Goal: Task Accomplishment & Management: Manage account settings

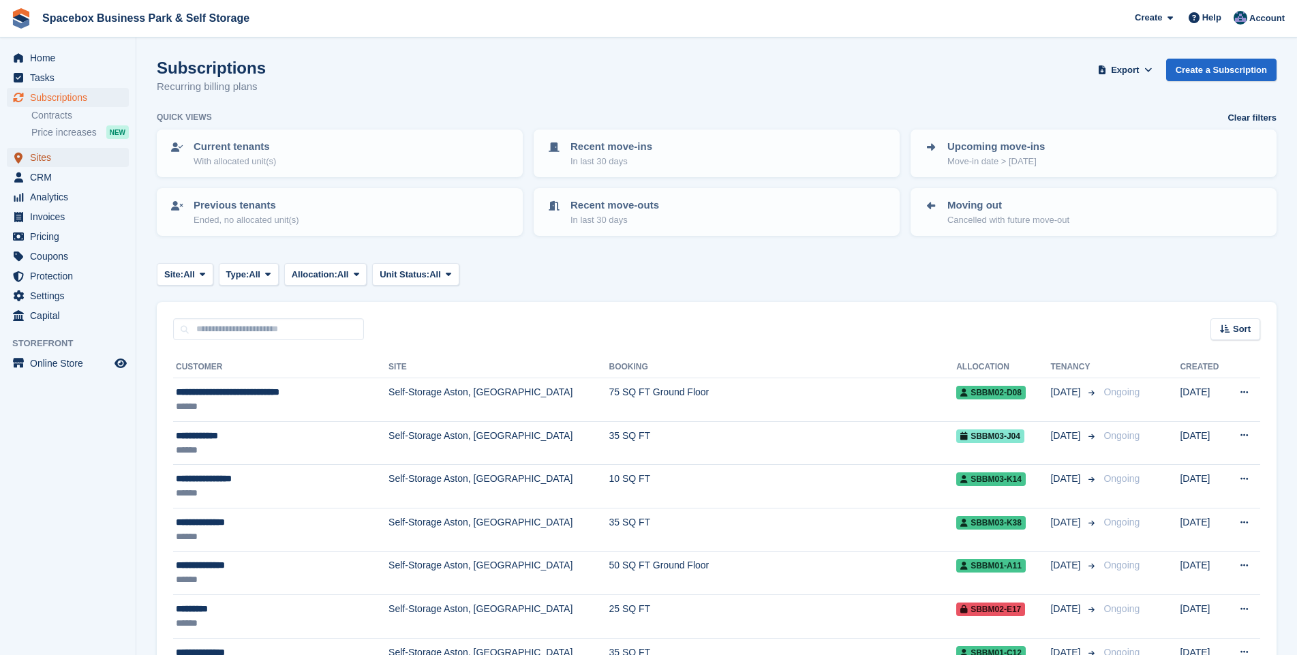
click at [52, 160] on span "Sites" at bounding box center [71, 157] width 82 height 19
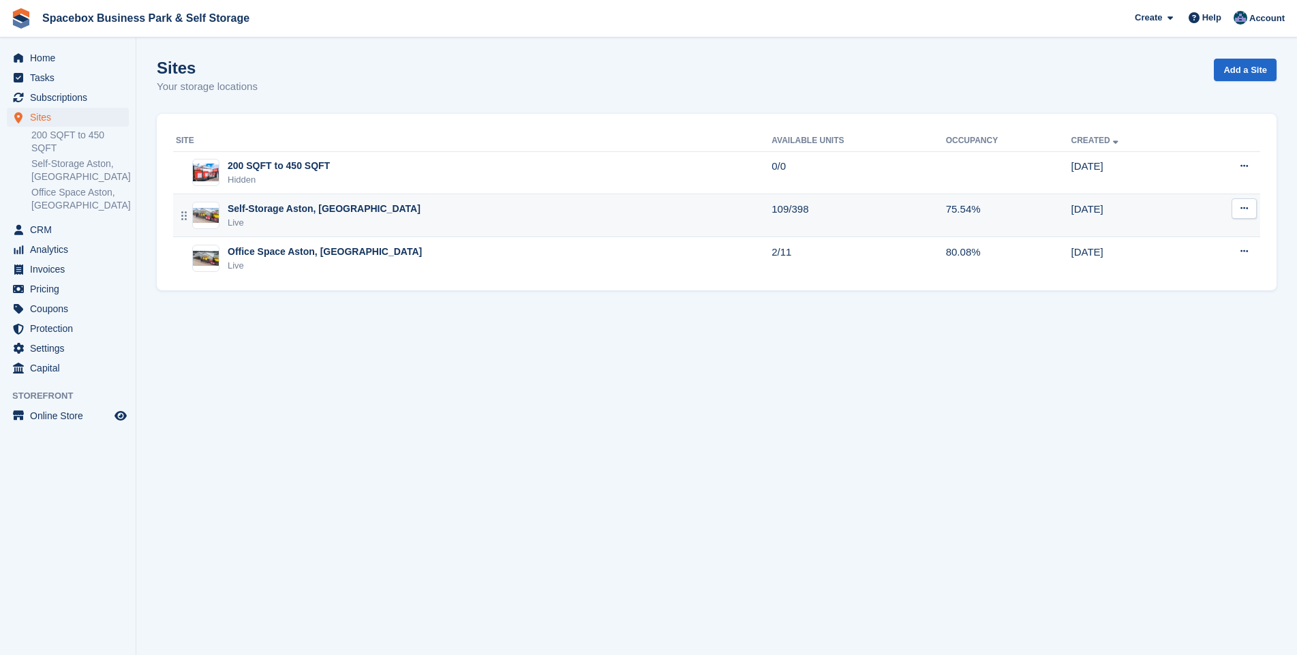
click at [297, 200] on td "Self-Storage Aston, Birmingham Live" at bounding box center [472, 215] width 599 height 43
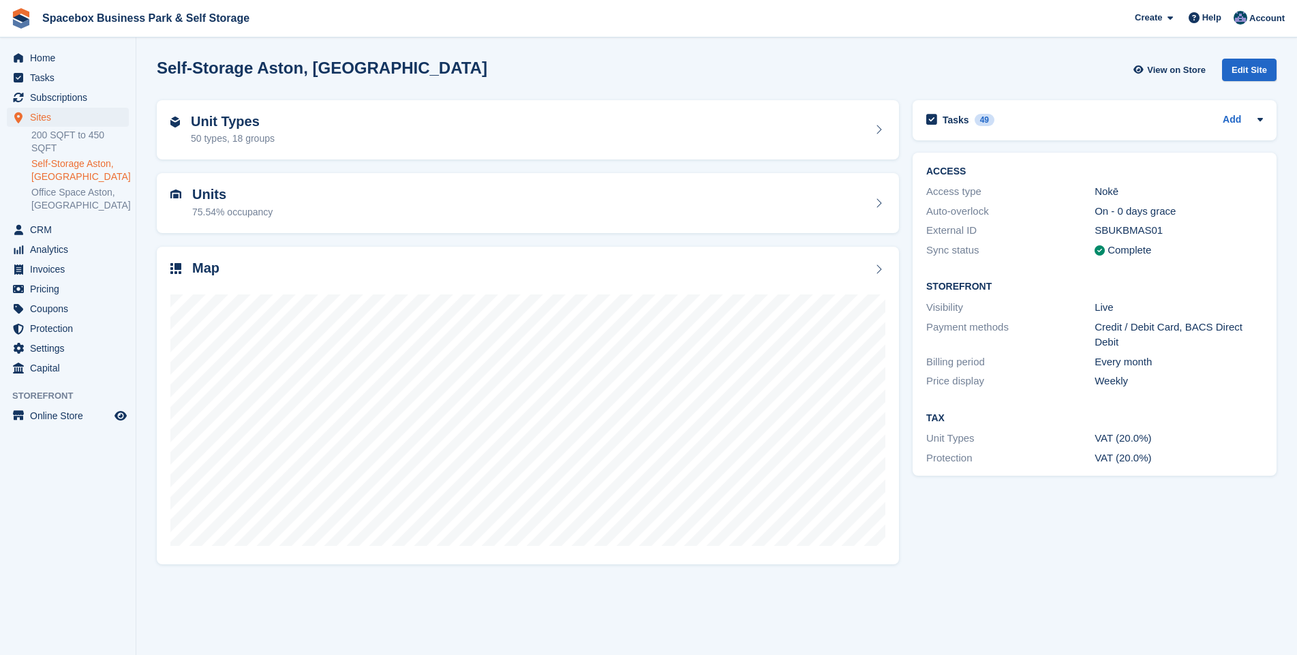
click at [297, 200] on div "Units 75.54% occupancy" at bounding box center [527, 203] width 715 height 33
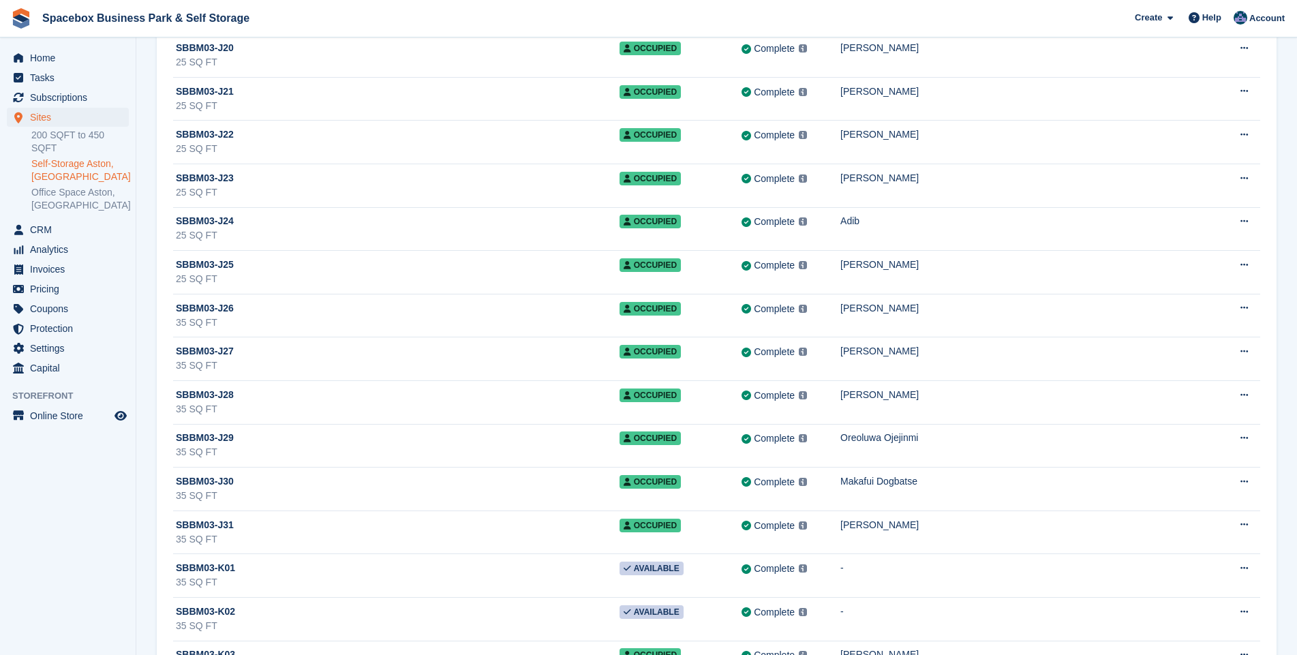
scroll to position [11498, 0]
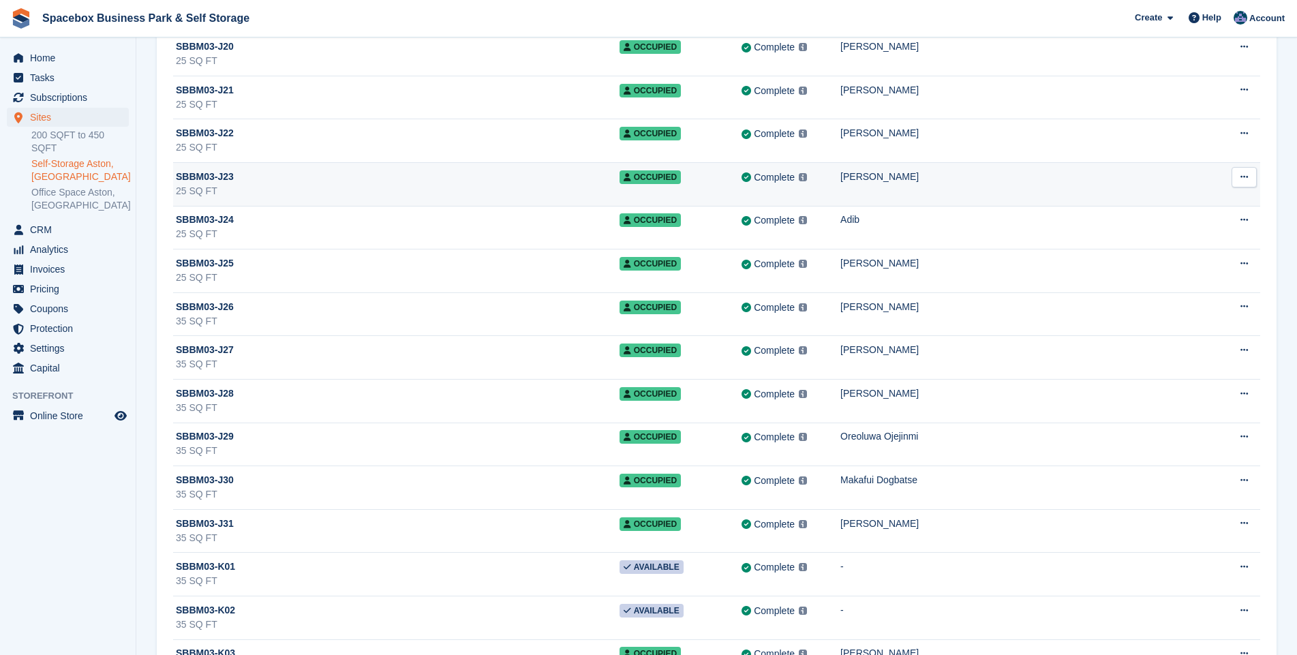
click at [314, 187] on div "25 SQ FT" at bounding box center [398, 191] width 444 height 14
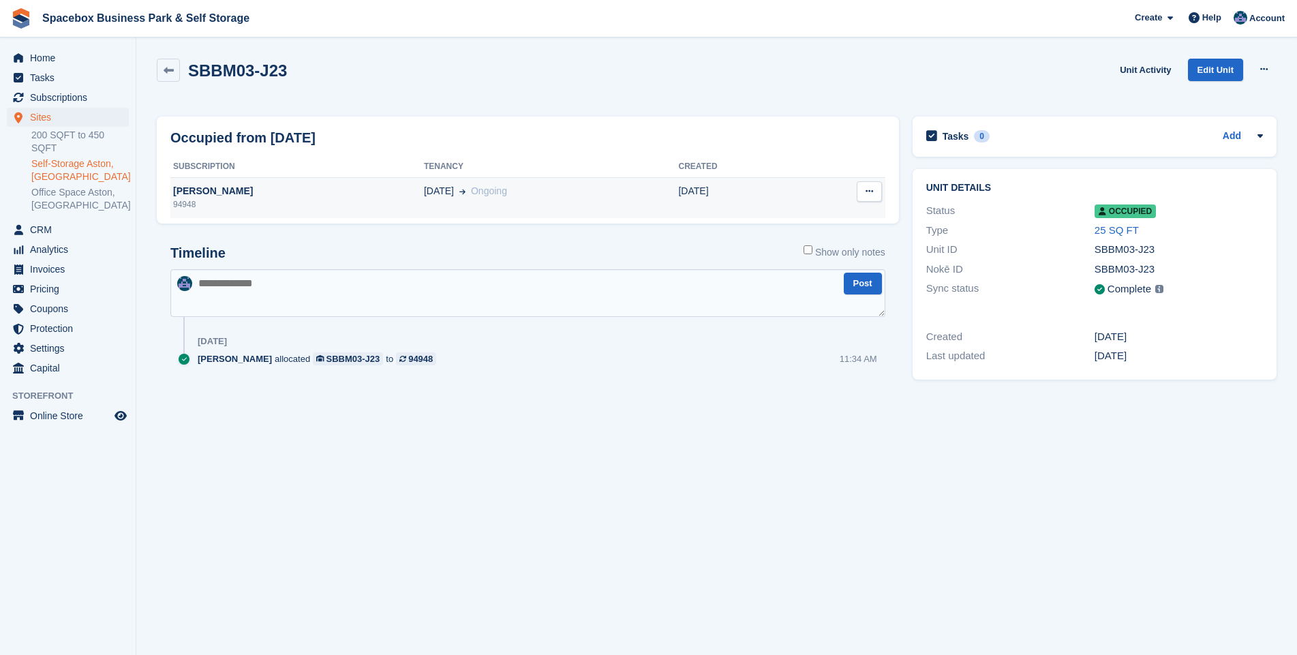
click at [506, 200] on td "13 Jul Ongoing" at bounding box center [551, 197] width 255 height 41
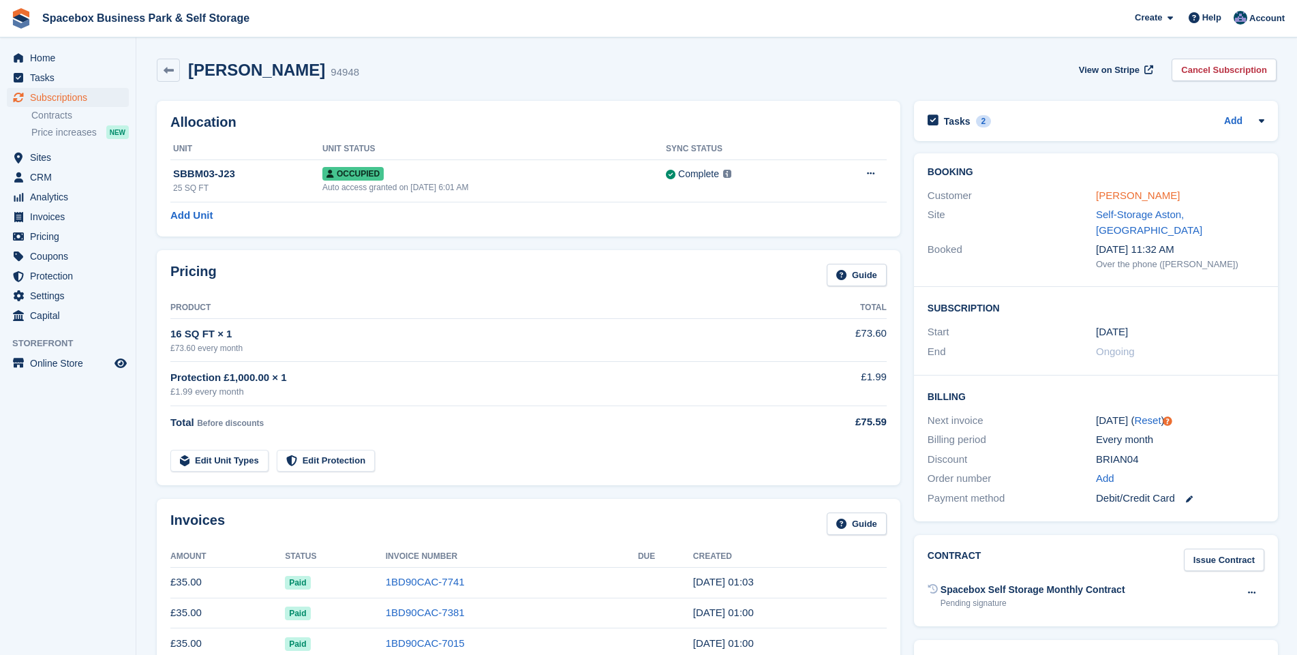
click at [1124, 196] on link "[PERSON_NAME]" at bounding box center [1138, 196] width 84 height 12
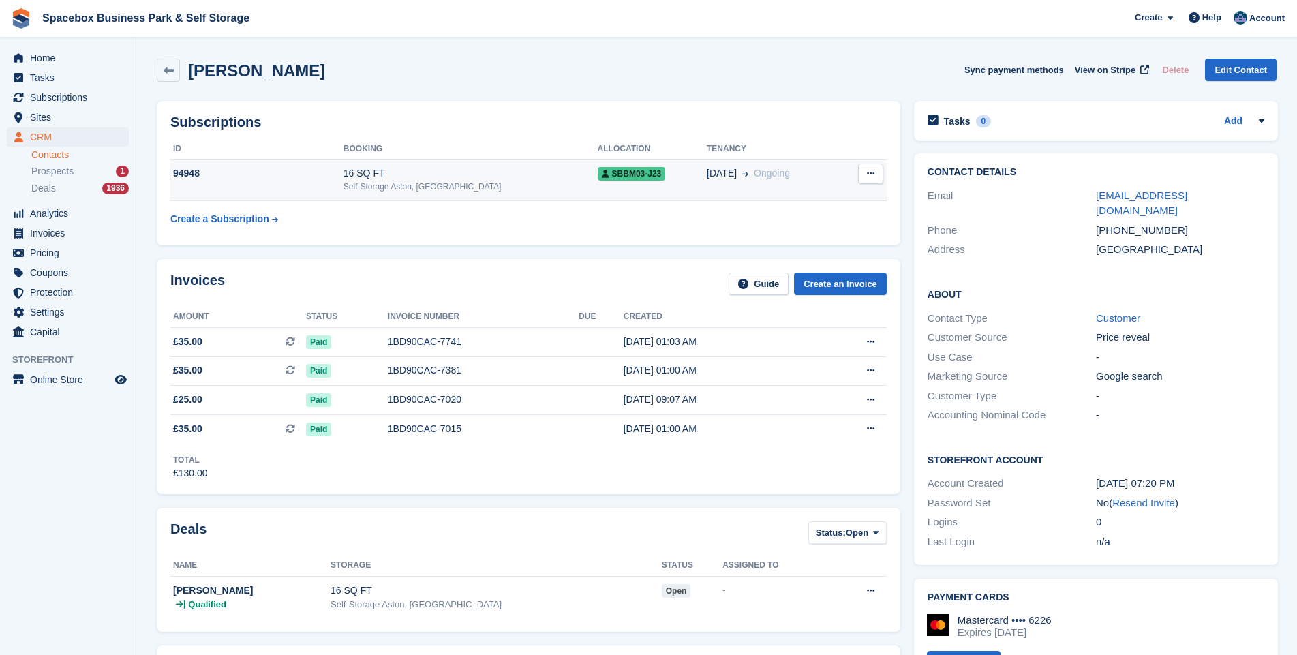
click at [860, 191] on td "Cancel subscription" at bounding box center [864, 181] width 46 height 42
click at [864, 165] on button at bounding box center [870, 174] width 25 height 20
click at [664, 179] on div "SBBM03-J23" at bounding box center [652, 173] width 109 height 14
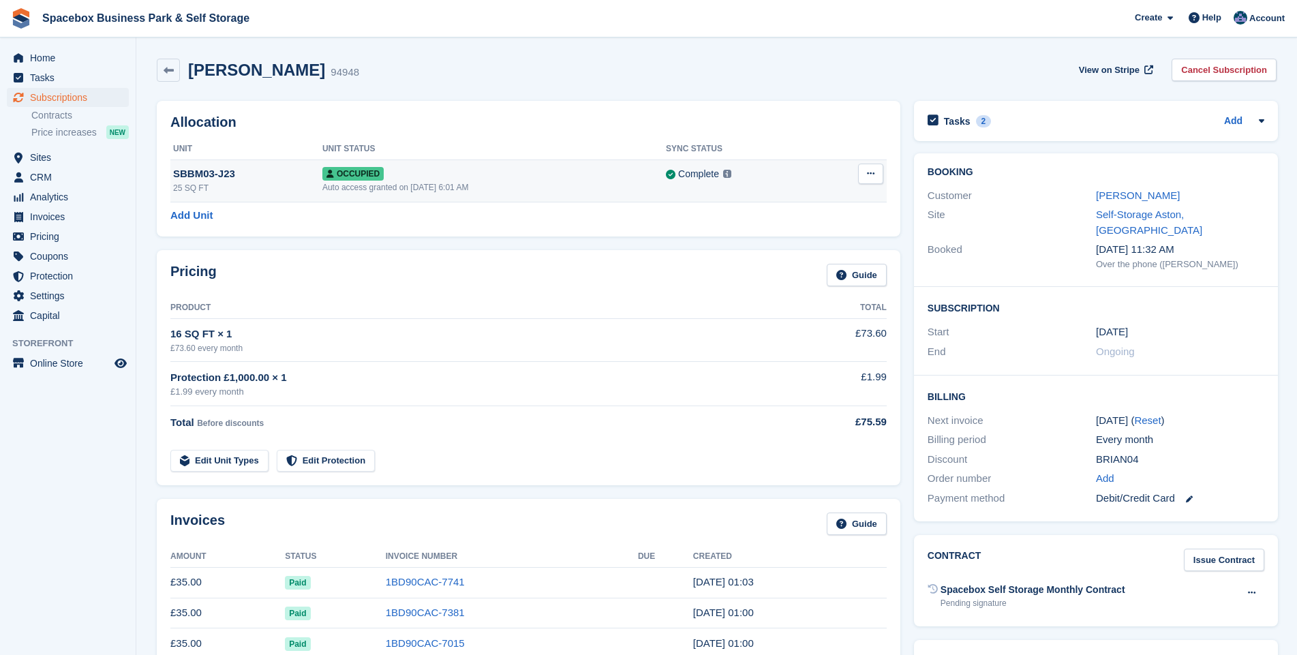
click at [871, 175] on icon at bounding box center [870, 173] width 7 height 9
click at [804, 255] on p "Deallocate" at bounding box center [818, 248] width 119 height 18
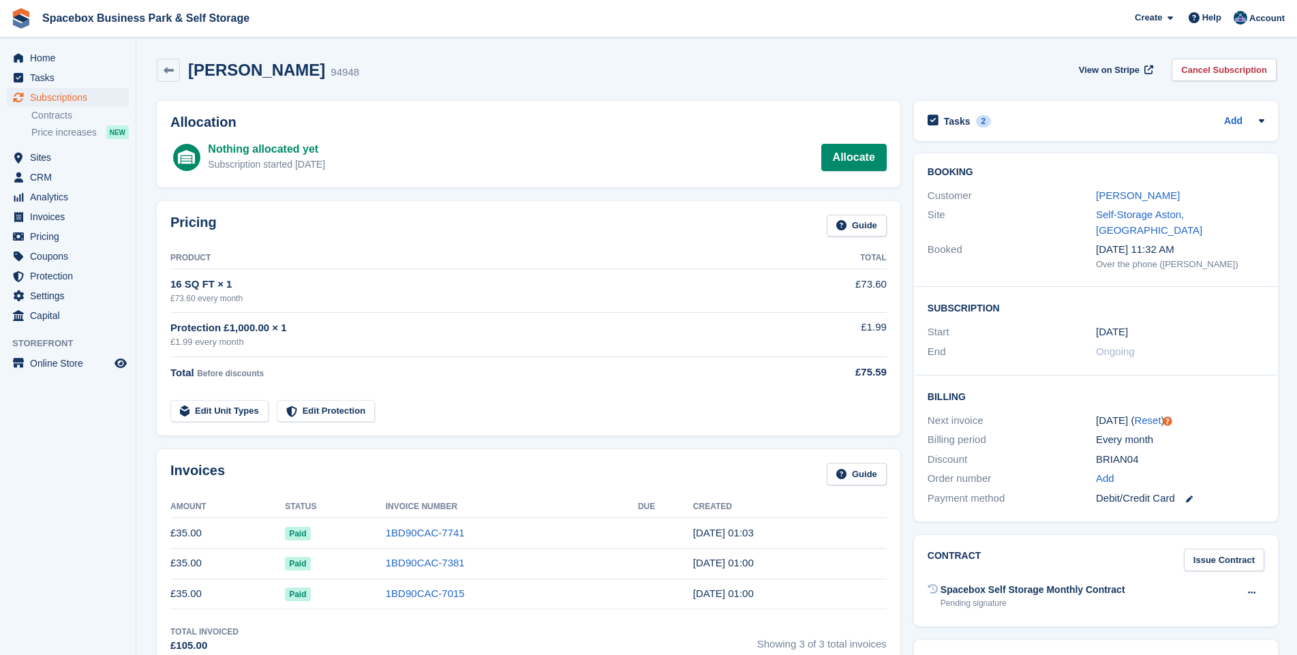
click at [1247, 81] on div "View on Stripe Cancel Subscription" at bounding box center [1175, 73] width 203 height 28
click at [1243, 79] on link "Cancel Subscription" at bounding box center [1224, 70] width 105 height 22
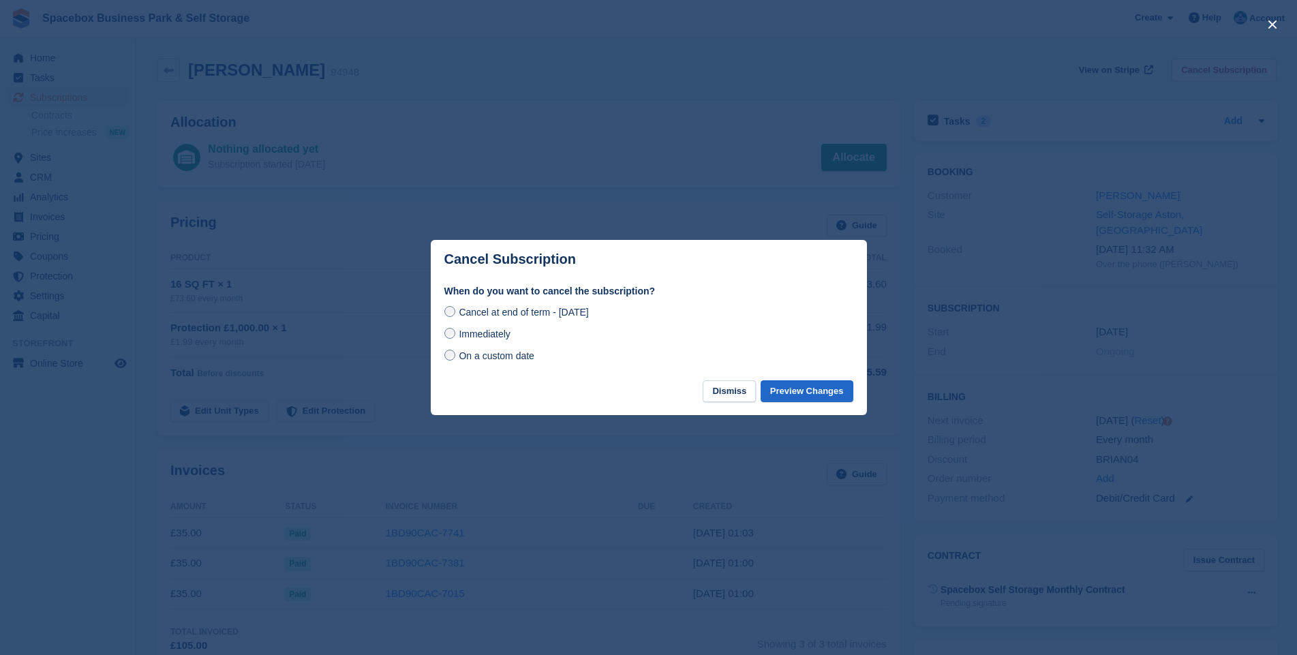
drag, startPoint x: 534, startPoint y: 282, endPoint x: 456, endPoint y: 282, distance: 77.7
drag, startPoint x: 456, startPoint y: 282, endPoint x: 440, endPoint y: 340, distance: 60.7
click at [440, 340] on div "When do you want to cancel the subscription? Cancel at end of term - [DATE] Imm…" at bounding box center [649, 332] width 436 height 96
drag, startPoint x: 470, startPoint y: 345, endPoint x: 479, endPoint y: 318, distance: 28.9
click at [468, 345] on div "Cancel at end of term - [DATE] Immediately On a custom date" at bounding box center [648, 334] width 409 height 60
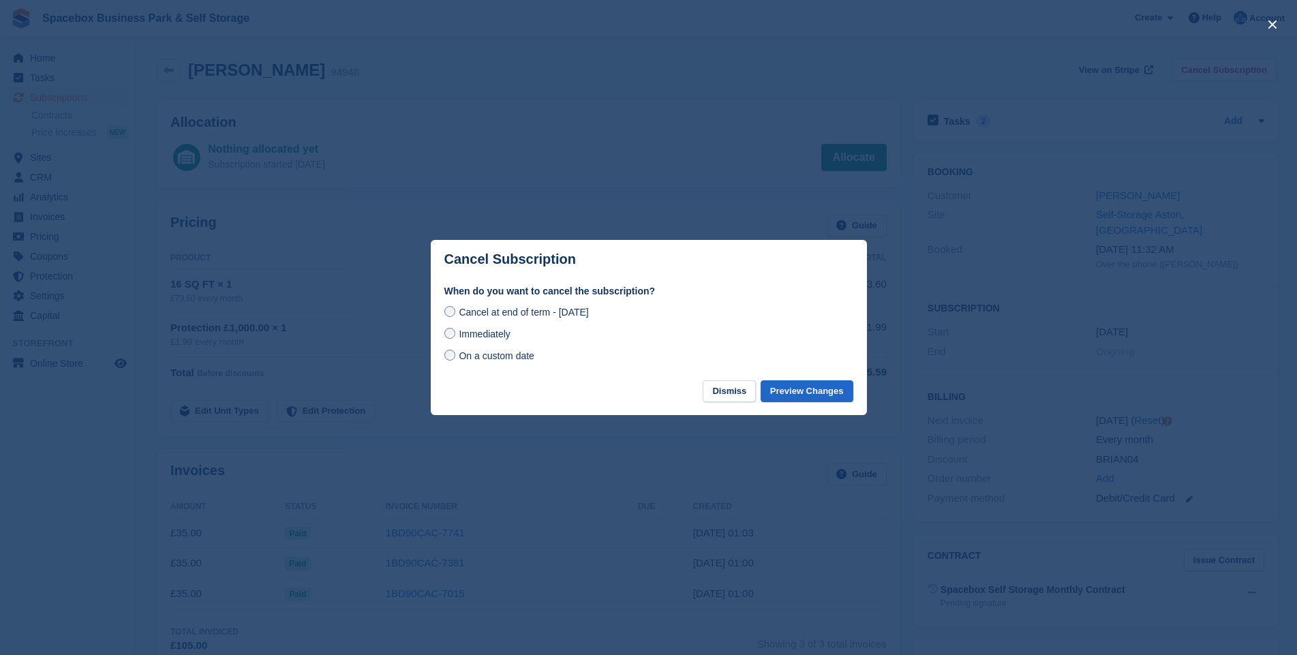
click at [491, 339] on span "Immediately" at bounding box center [484, 334] width 51 height 11
click at [789, 395] on button "Preview Changes" at bounding box center [807, 391] width 93 height 22
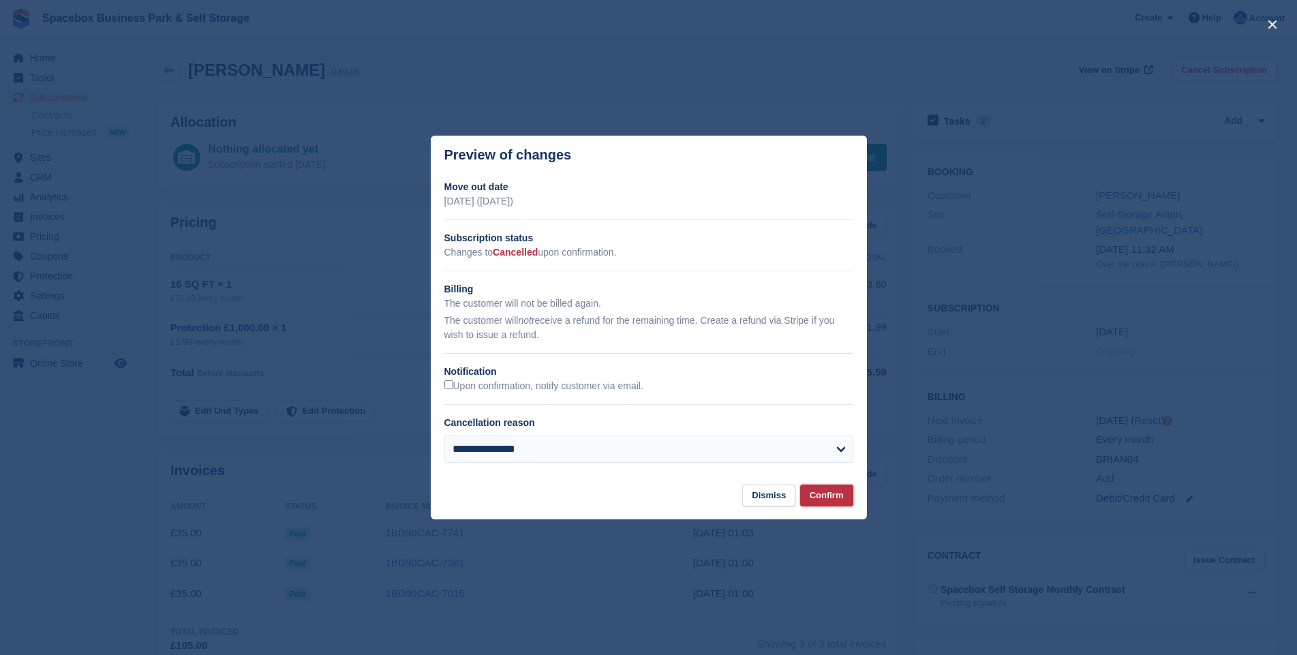
drag, startPoint x: 821, startPoint y: 502, endPoint x: 646, endPoint y: 469, distance: 178.4
drag, startPoint x: 646, startPoint y: 469, endPoint x: 635, endPoint y: 454, distance: 18.5
click at [635, 454] on select "**********" at bounding box center [648, 449] width 409 height 27
select select "**********"
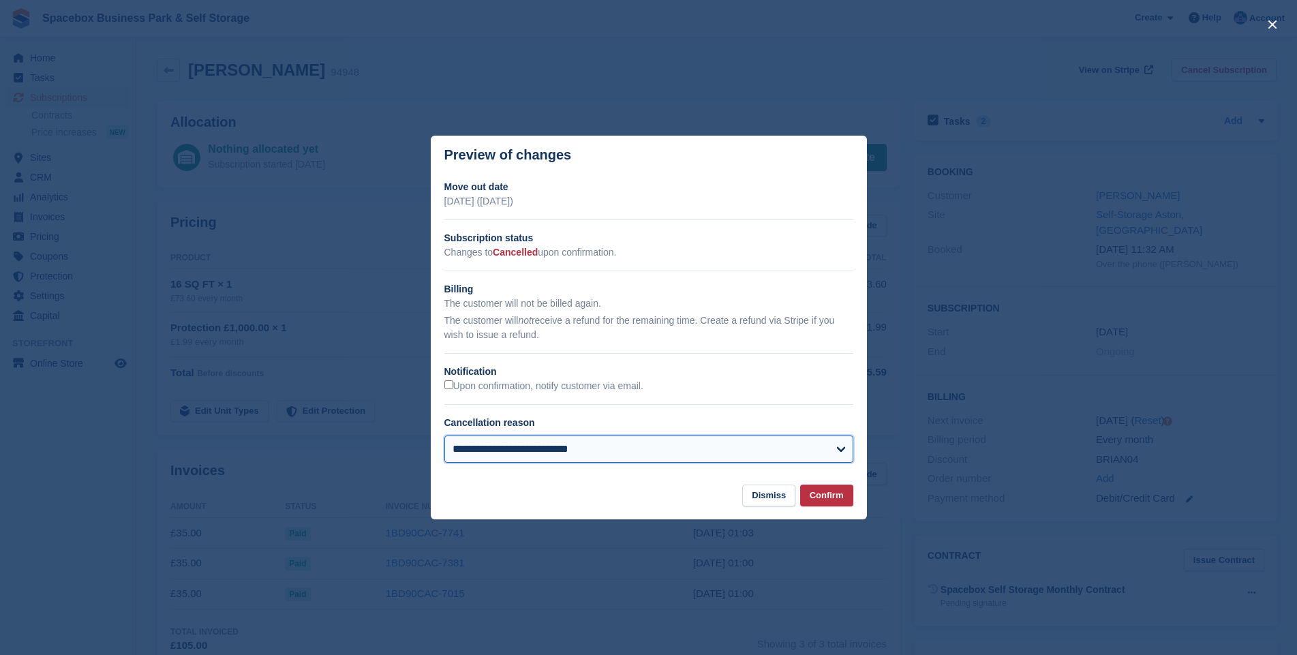
click at [444, 436] on select "**********" at bounding box center [648, 449] width 409 height 27
click at [809, 507] on button "Confirm" at bounding box center [826, 496] width 53 height 22
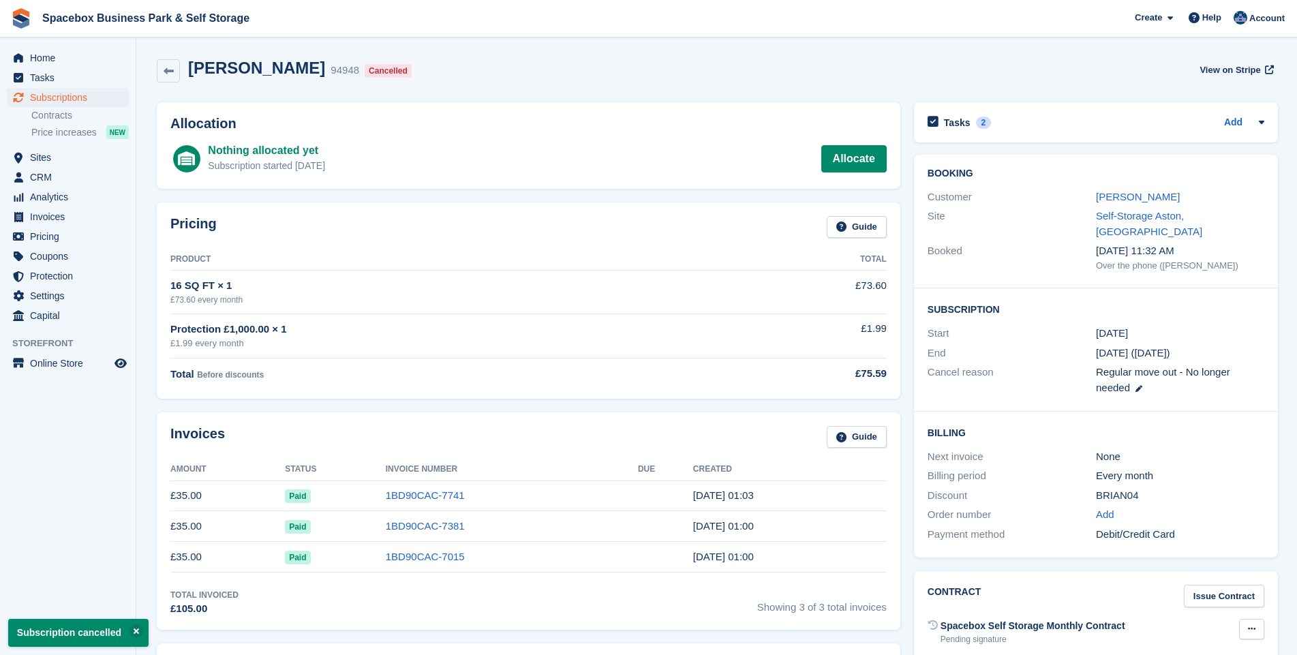
click at [1252, 619] on button at bounding box center [1251, 629] width 25 height 20
click at [1235, 647] on p "Void contract" at bounding box center [1199, 656] width 119 height 18
